Goal: Information Seeking & Learning: Learn about a topic

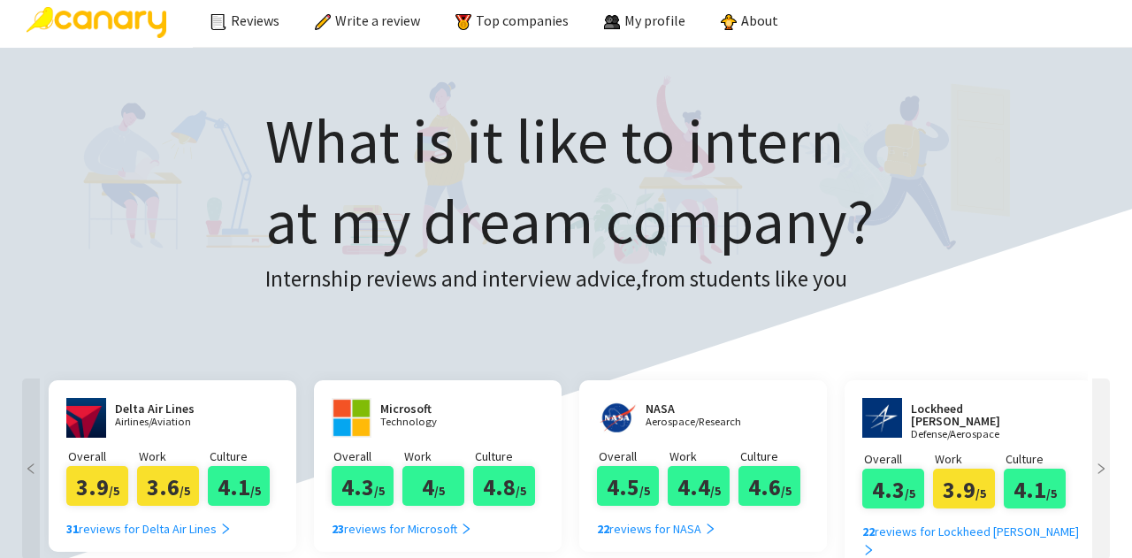
scroll to position [248, 0]
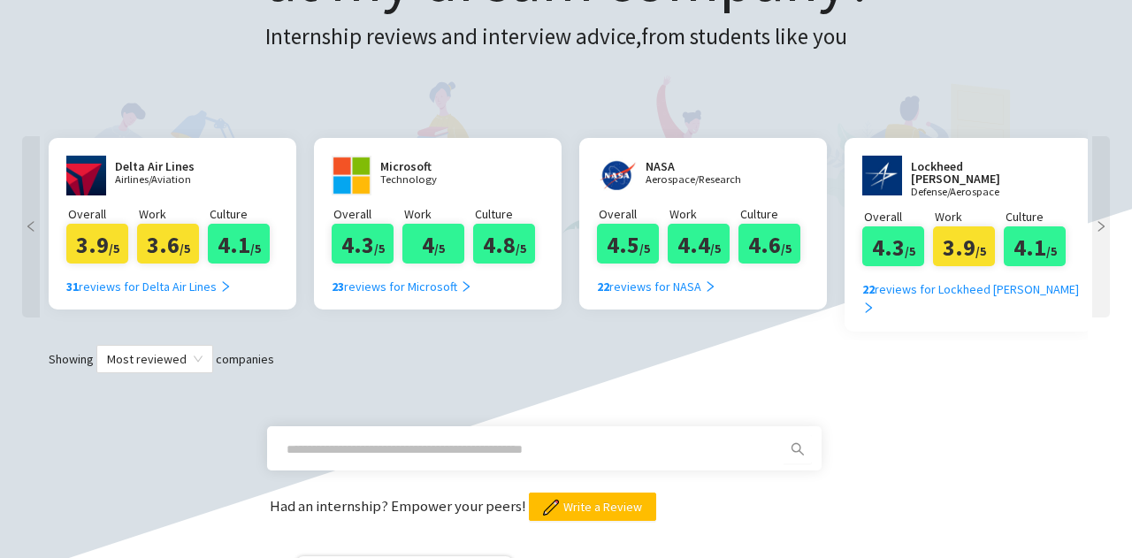
click at [554, 440] on input "text" at bounding box center [523, 449] width 473 height 19
type input "********"
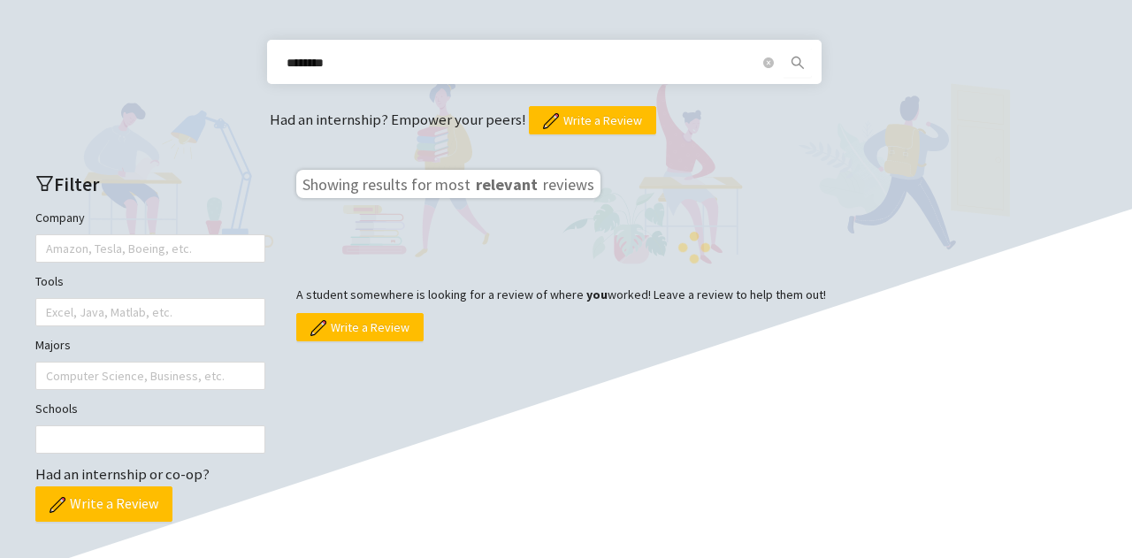
scroll to position [635, 0]
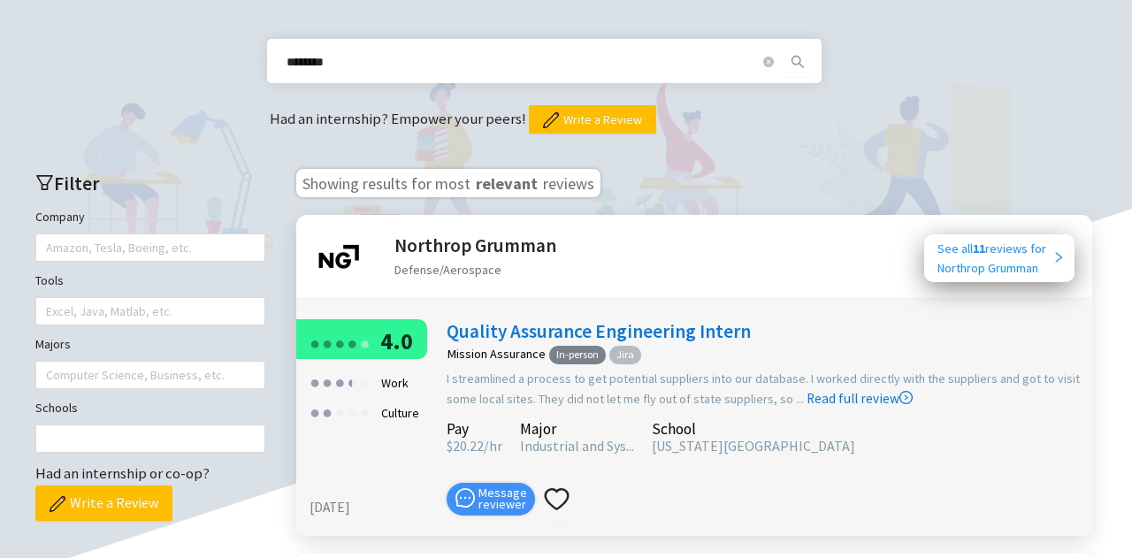
click at [978, 241] on b "11" at bounding box center [979, 249] width 12 height 16
click at [771, 57] on icon "close-circle" at bounding box center [768, 62] width 11 height 11
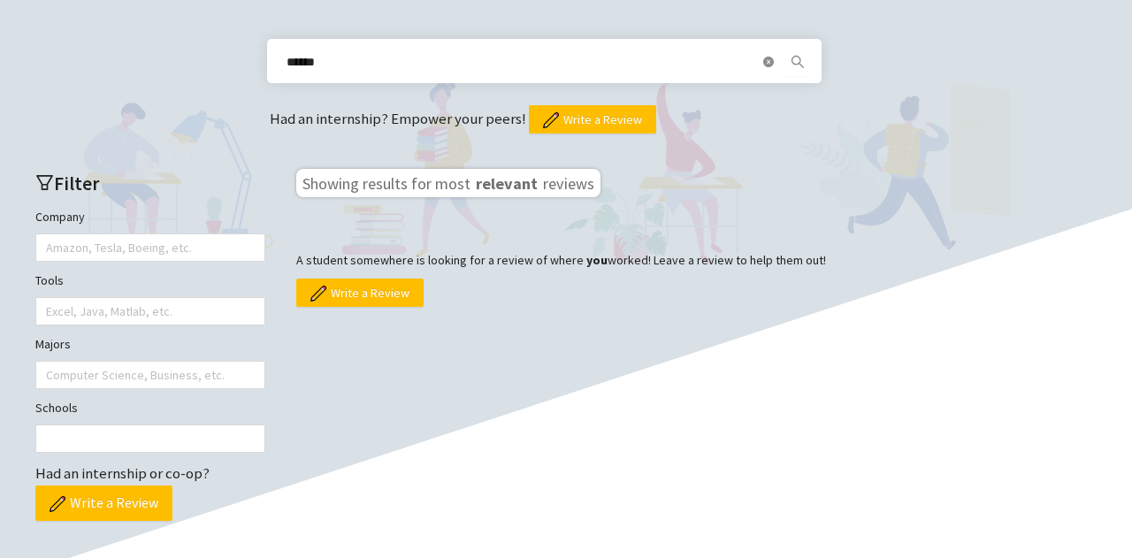
type input "******"
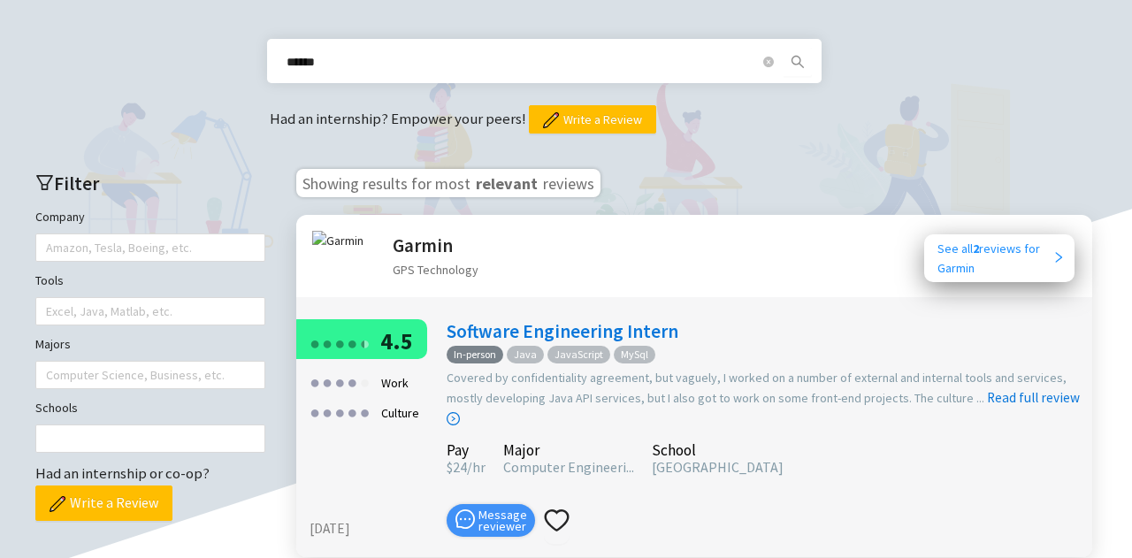
click at [999, 241] on div "See all 2 reviews for Garmin" at bounding box center [995, 258] width 115 height 39
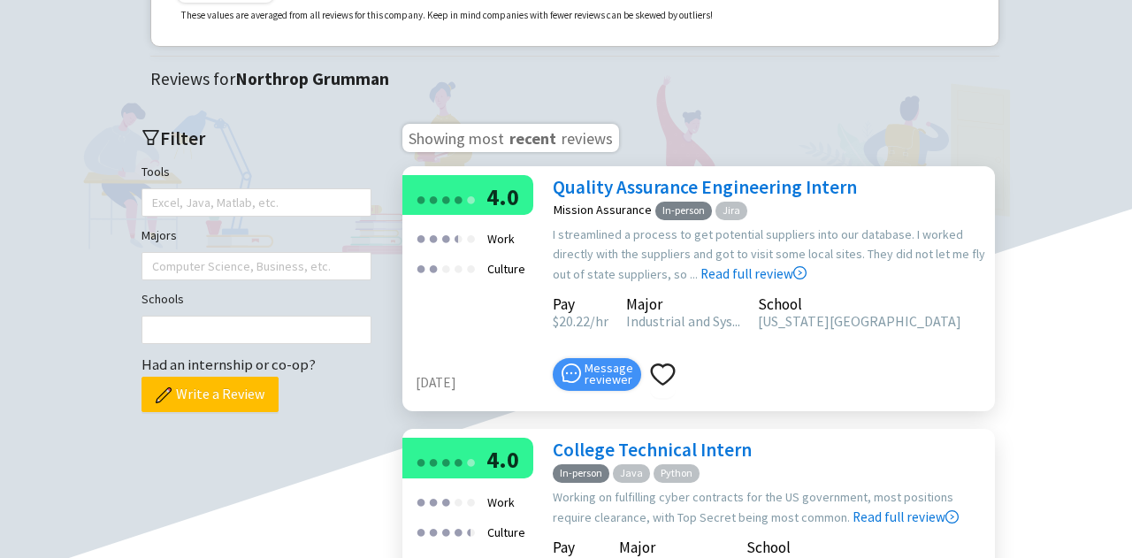
scroll to position [332, 0]
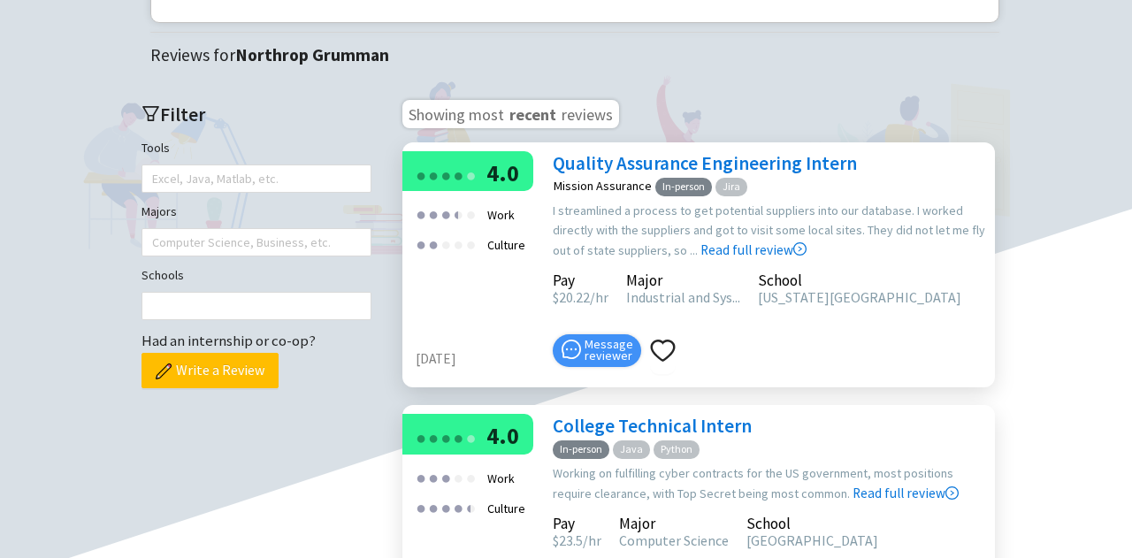
click at [665, 166] on link "Quality Assurance Engineering Intern" at bounding box center [705, 163] width 304 height 24
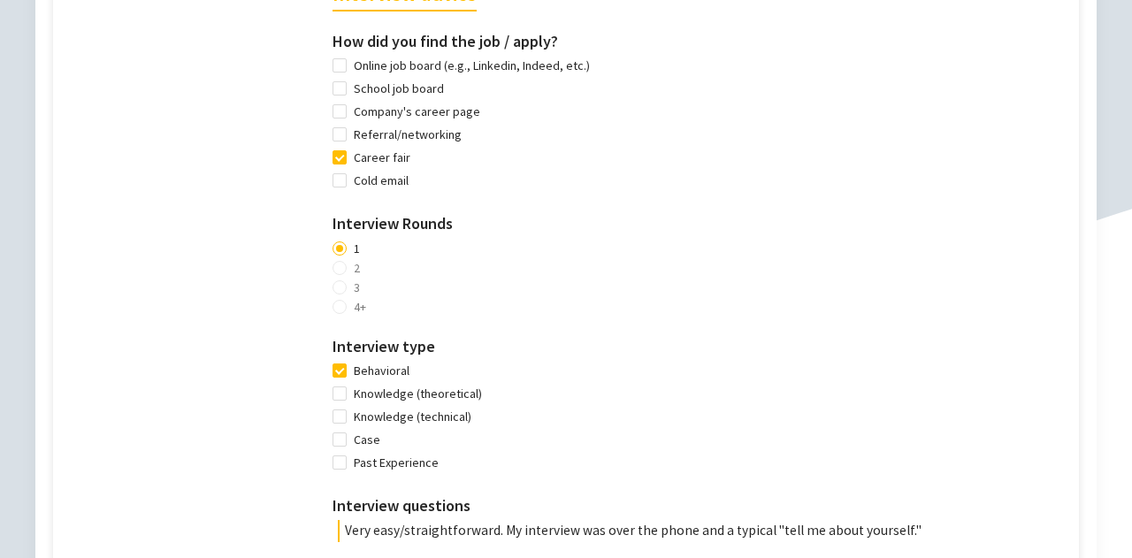
scroll to position [1280, 0]
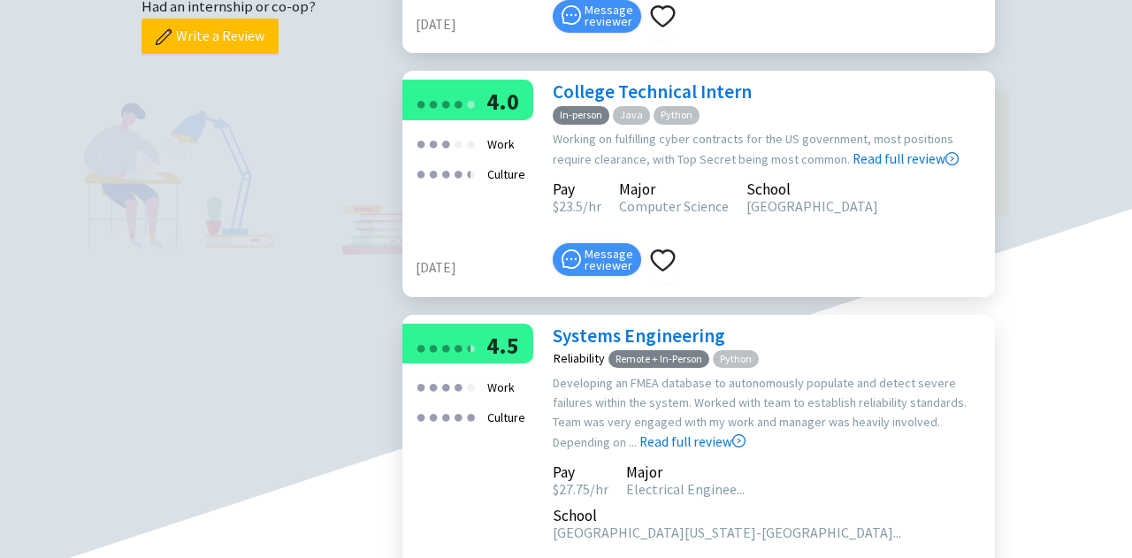
scroll to position [667, 0]
click at [685, 103] on div "In-person Java Python" at bounding box center [629, 112] width 150 height 23
click at [672, 93] on link "College Technical Intern" at bounding box center [652, 91] width 199 height 24
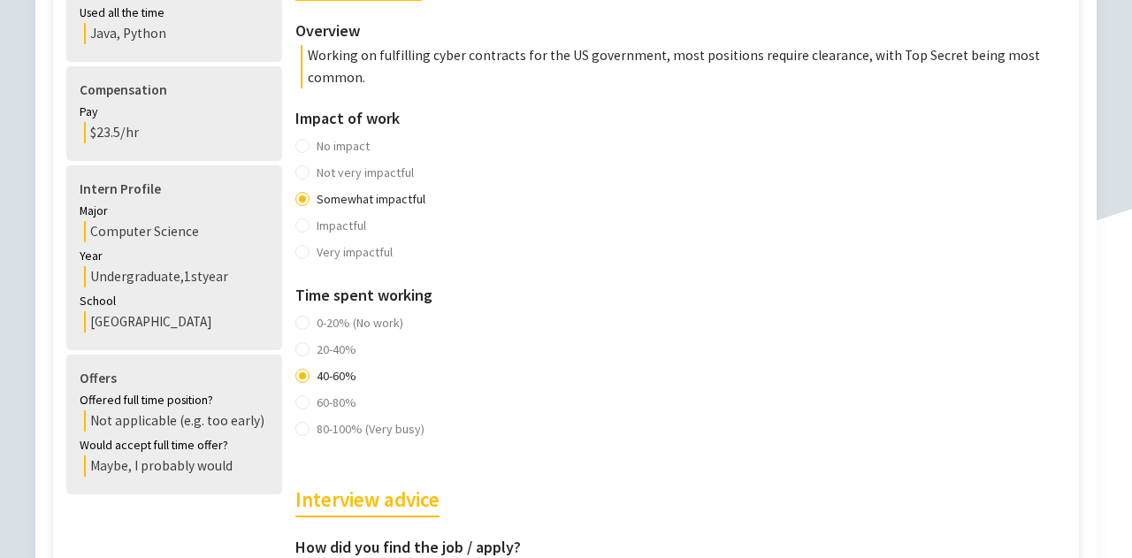
scroll to position [964, 0]
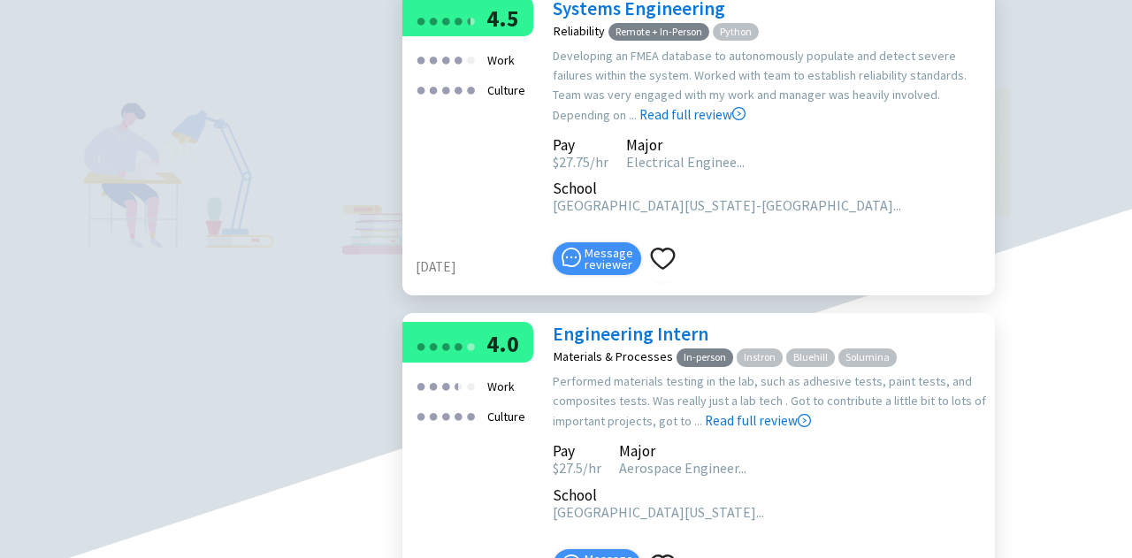
scroll to position [1060, 0]
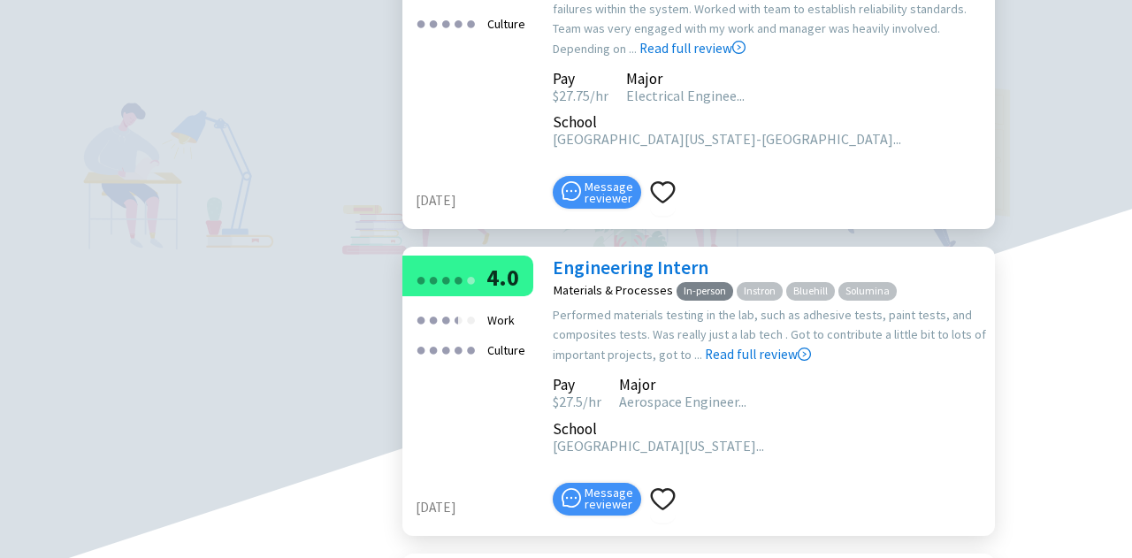
click at [597, 256] on link "Engineering Intern" at bounding box center [631, 268] width 156 height 24
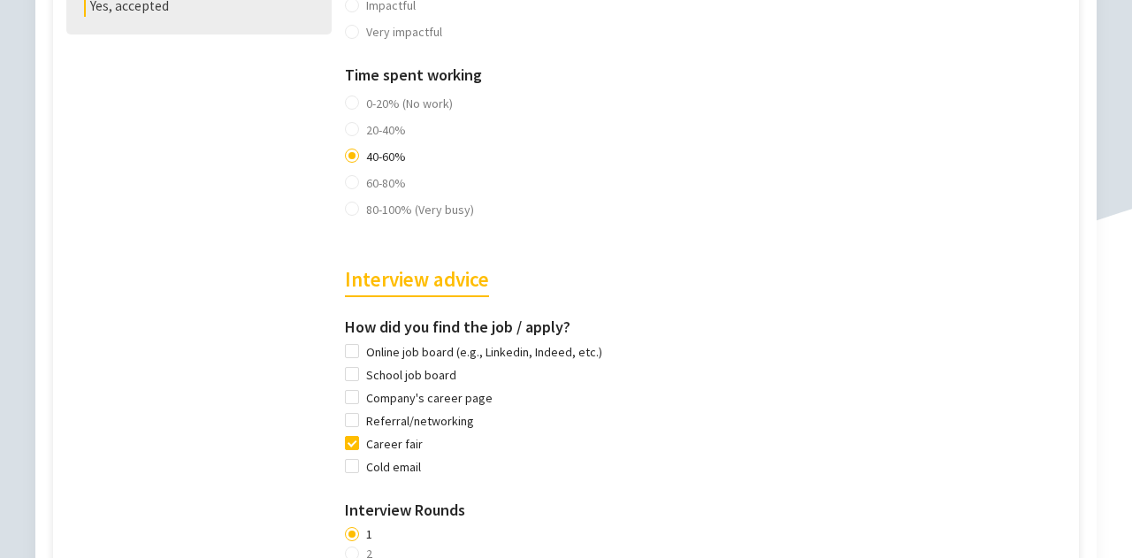
scroll to position [1028, 0]
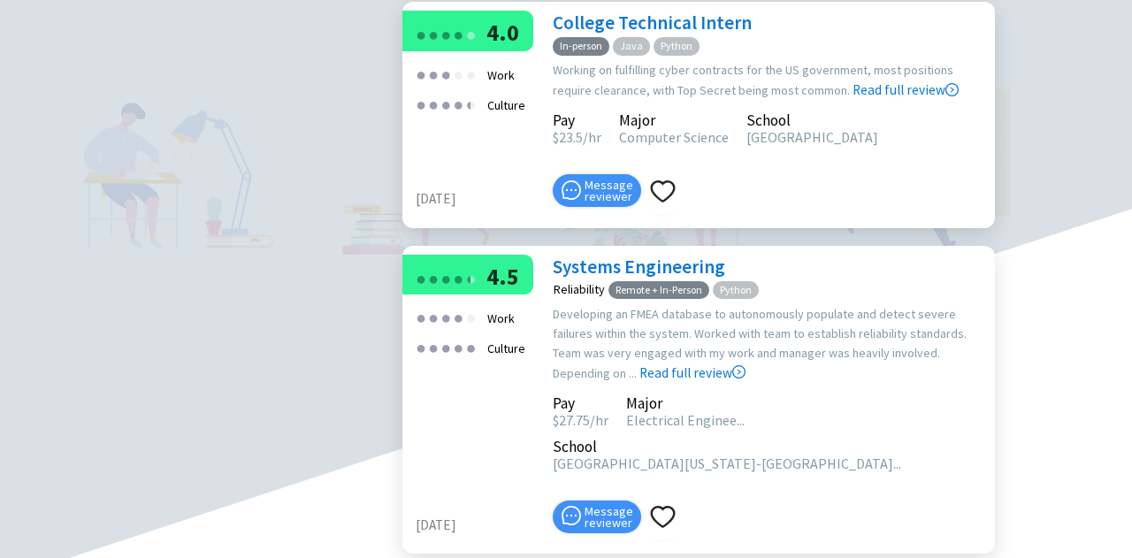
scroll to position [738, 0]
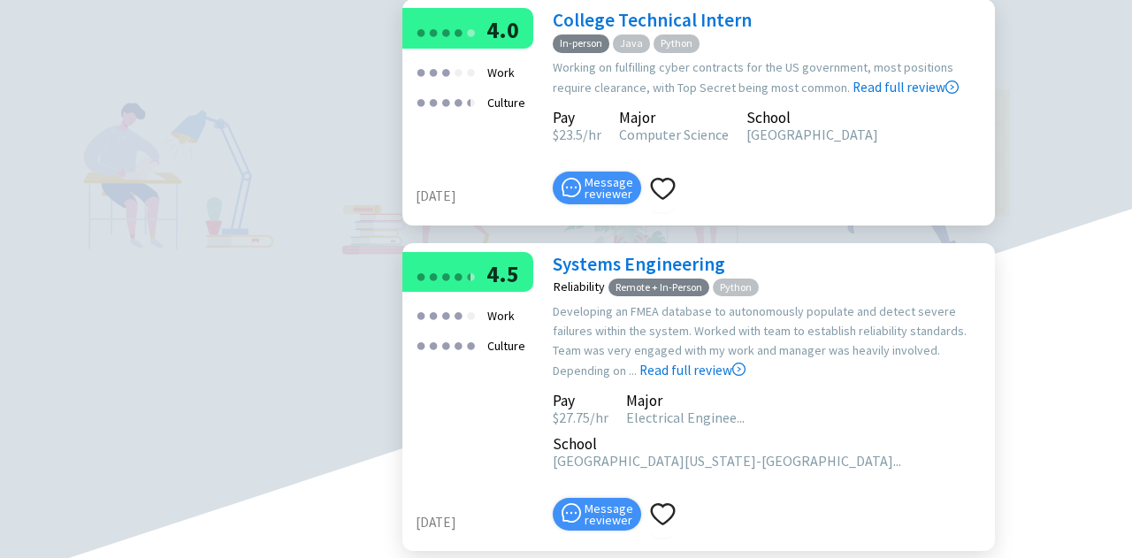
click at [604, 258] on link "Systems Engineering" at bounding box center [639, 264] width 172 height 24
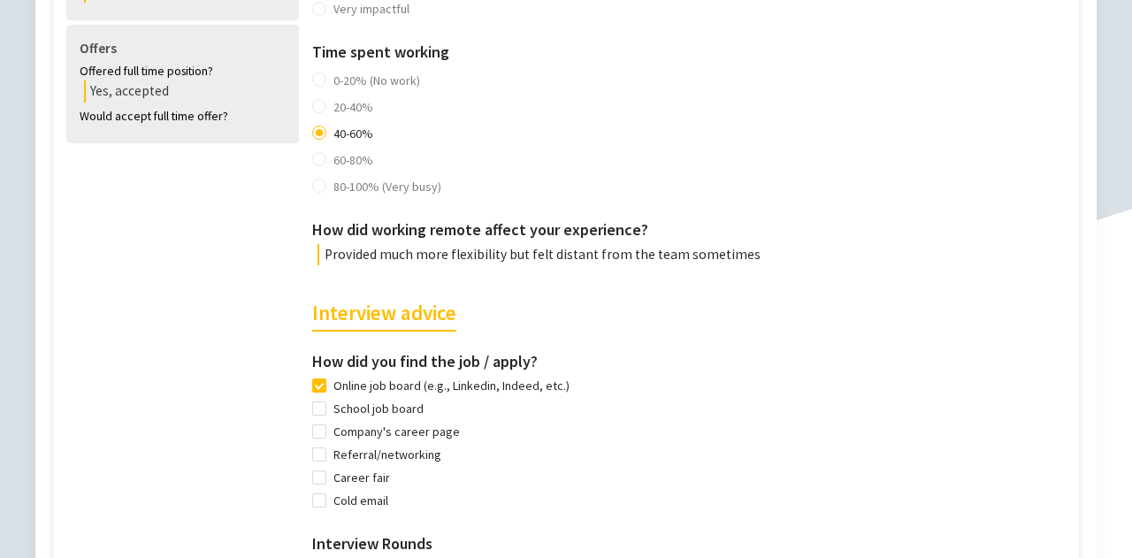
scroll to position [1070, 0]
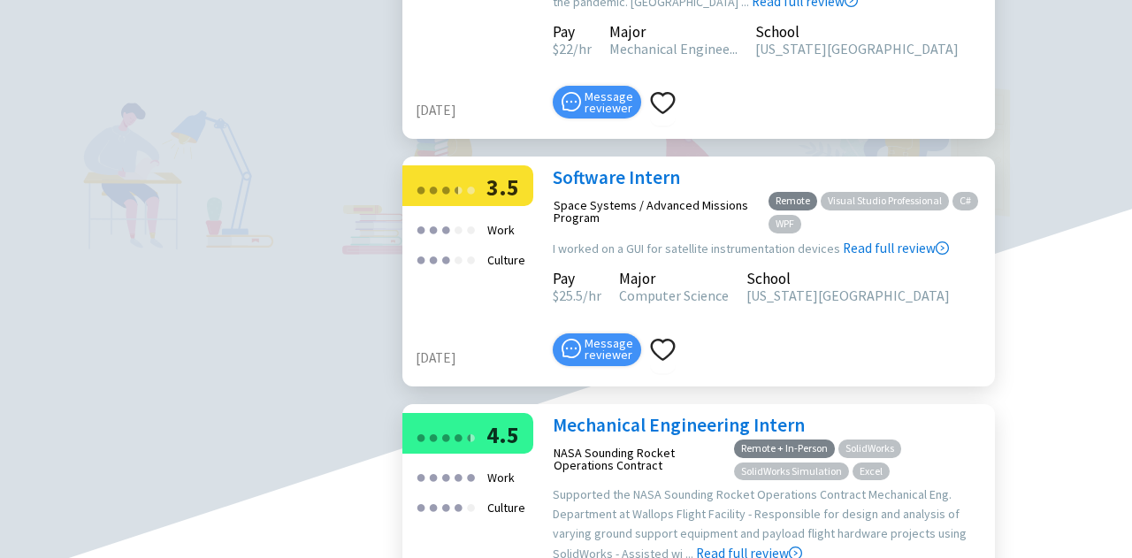
scroll to position [1742, 0]
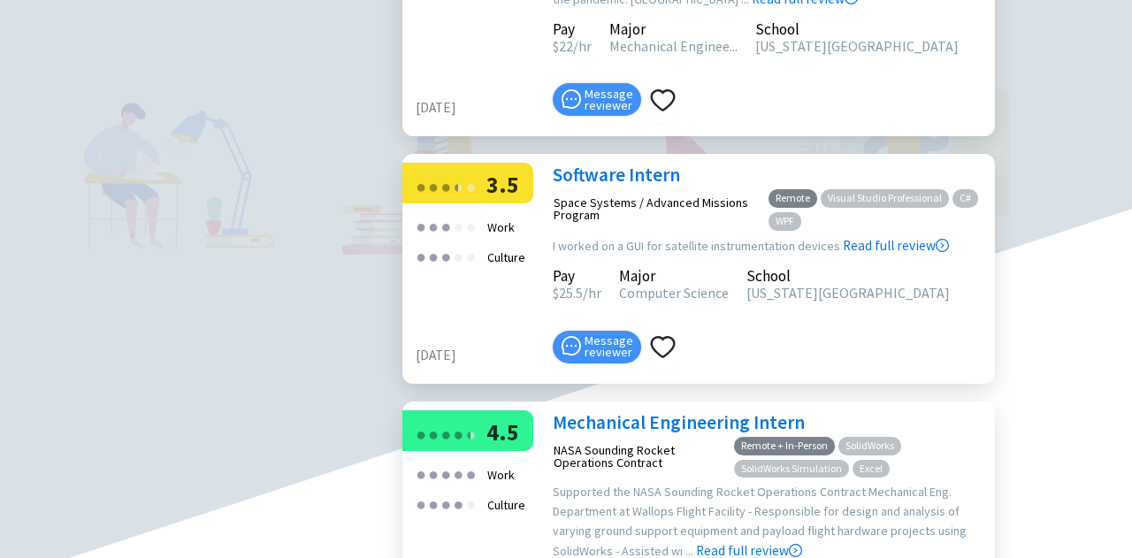
click at [638, 410] on link "Mechanical Engineering Intern" at bounding box center [679, 422] width 252 height 24
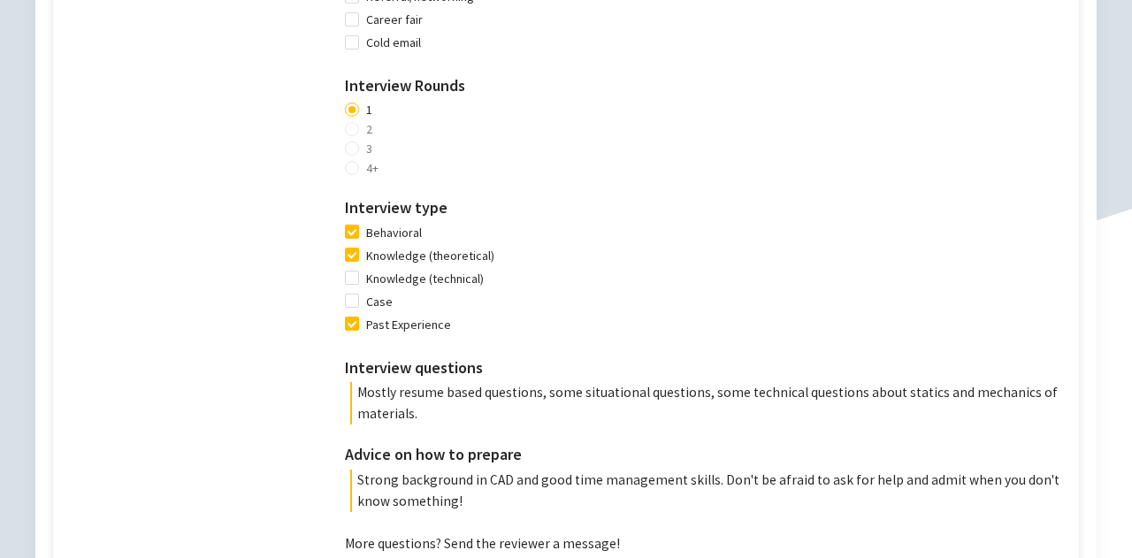
click at [476, 410] on p "Mostly resume based questions, some situational questions, some technical quest…" at bounding box center [710, 403] width 720 height 42
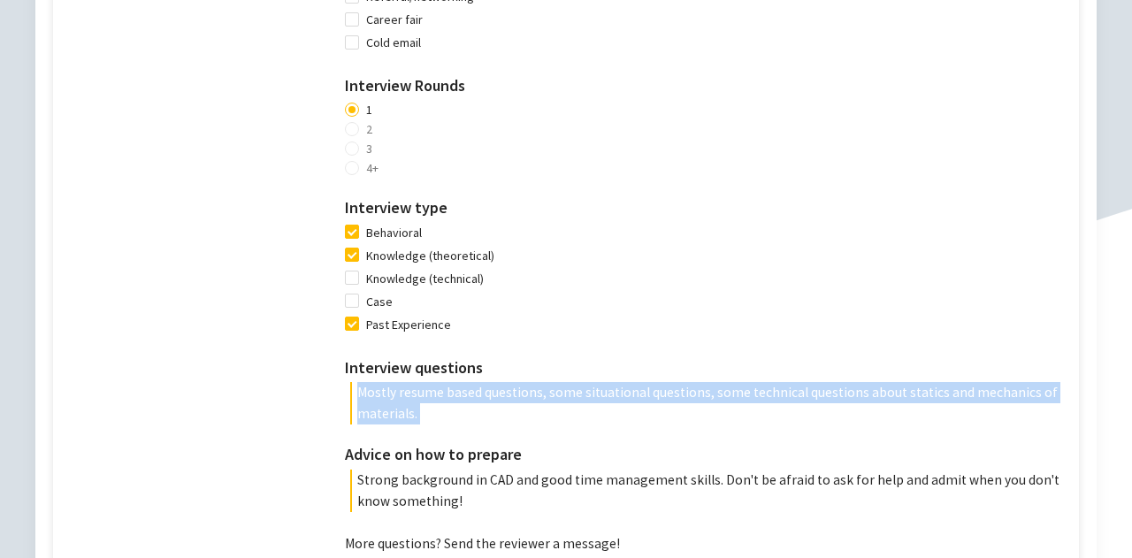
click at [476, 410] on p "Mostly resume based questions, some situational questions, some technical quest…" at bounding box center [710, 403] width 720 height 42
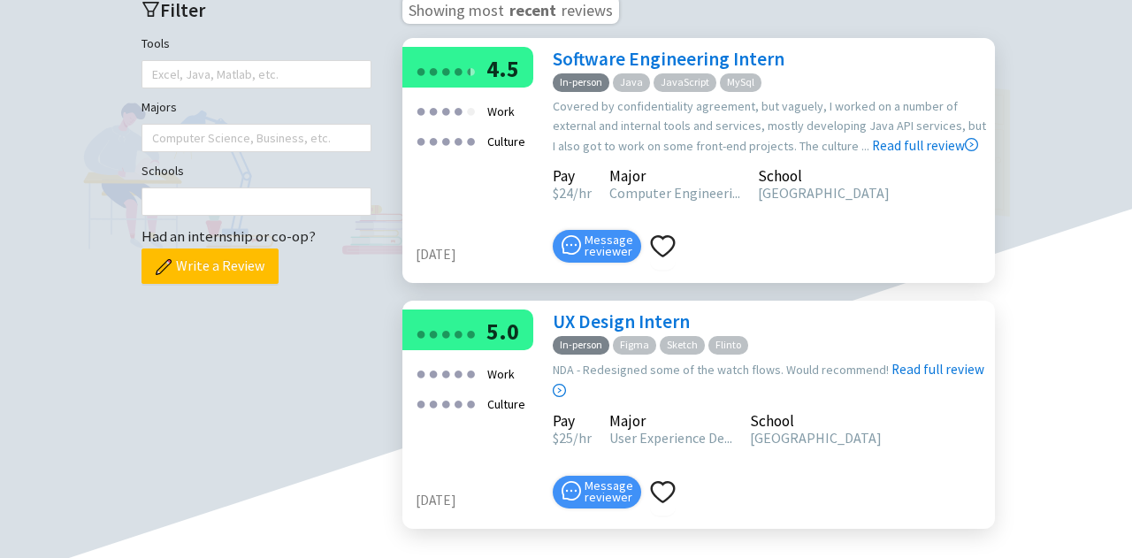
scroll to position [479, 0]
click at [724, 57] on link "Software Engineering Intern" at bounding box center [669, 58] width 232 height 24
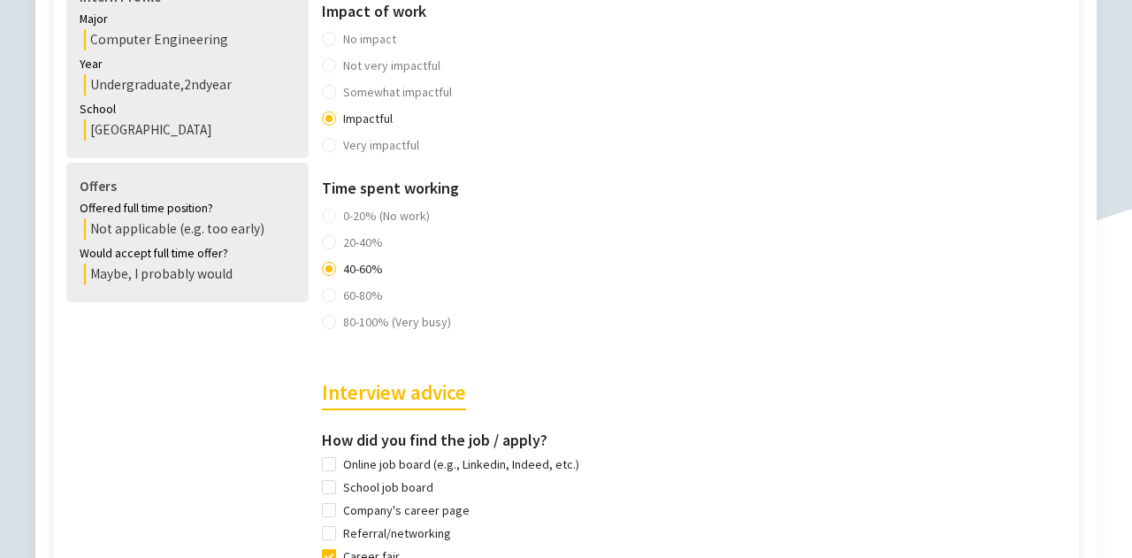
scroll to position [1098, 0]
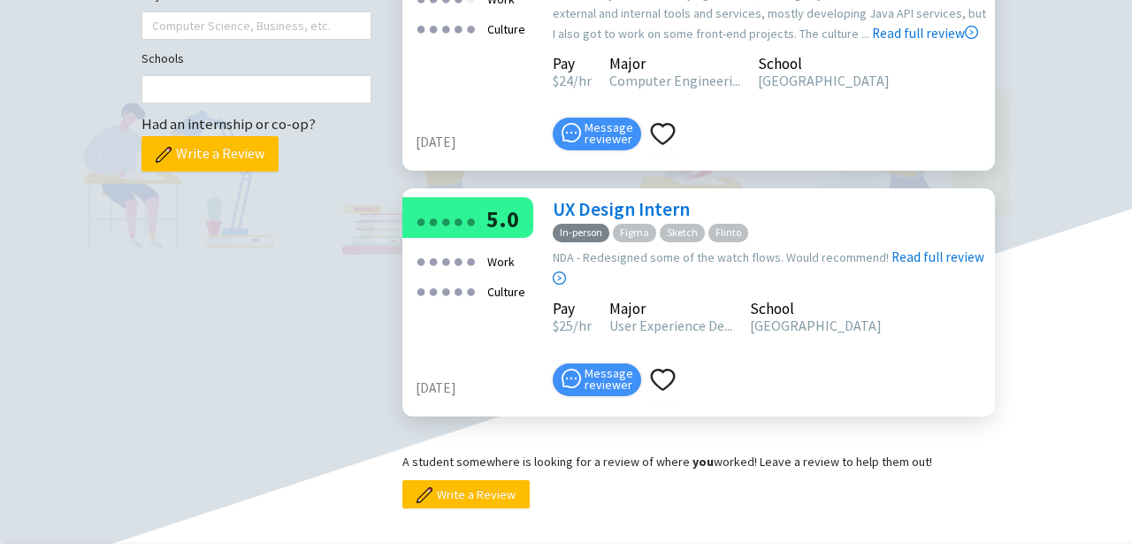
scroll to position [591, 0]
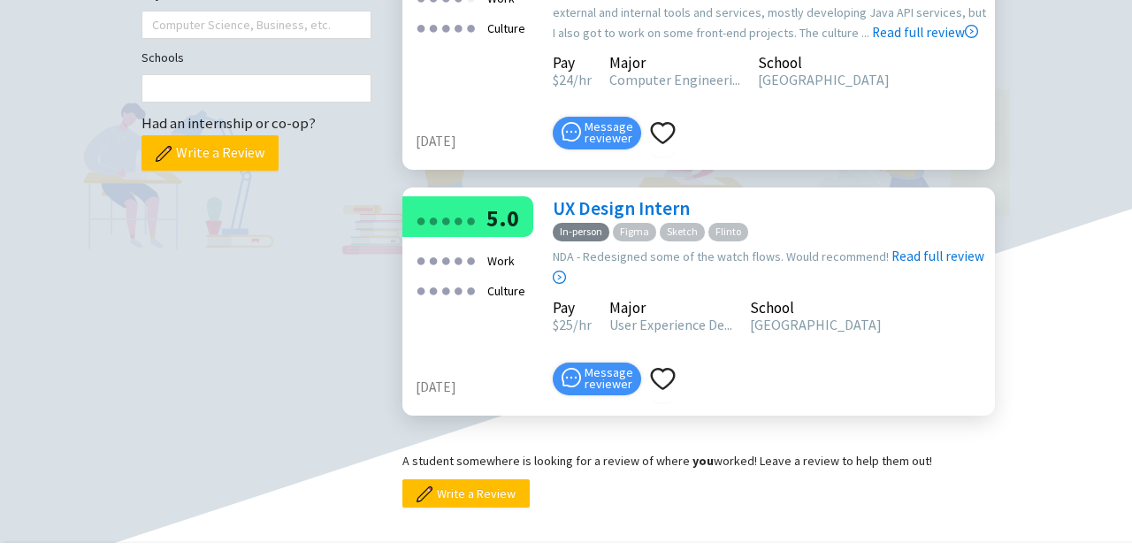
click at [615, 209] on link "UX Design Intern" at bounding box center [621, 208] width 137 height 24
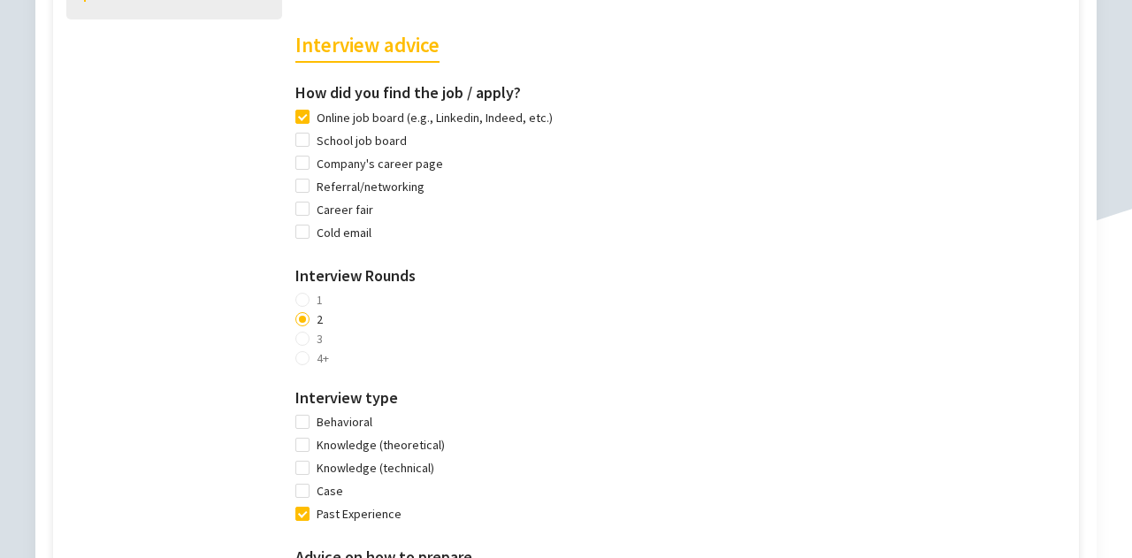
scroll to position [1034, 0]
